Goal: Information Seeking & Learning: Learn about a topic

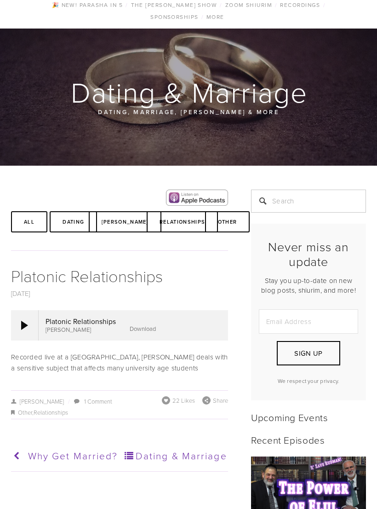
scroll to position [50, 0]
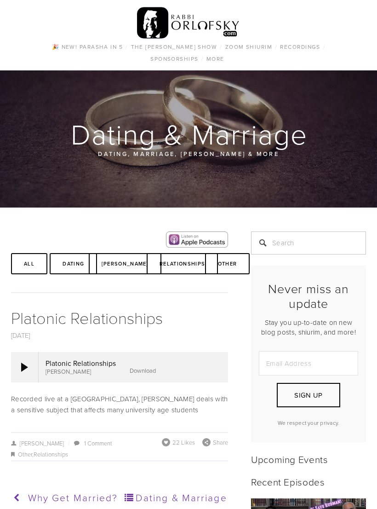
scroll to position [57, 0]
